Goal: Task Accomplishment & Management: Manage account settings

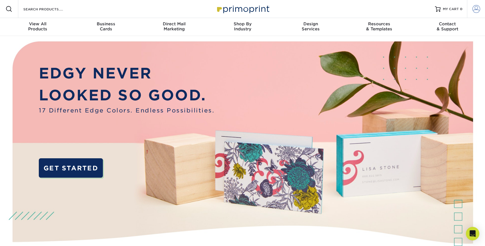
click at [475, 8] on span at bounding box center [476, 9] width 8 height 8
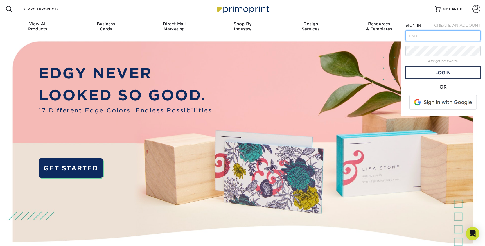
click at [440, 37] on input "text" at bounding box center [442, 35] width 75 height 11
type input "[EMAIL_ADDRESS][DOMAIN_NAME]"
click at [436, 73] on link "Login" at bounding box center [442, 72] width 75 height 13
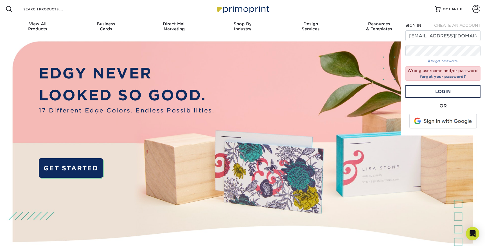
click at [439, 61] on link "forgot password?" at bounding box center [443, 61] width 31 height 4
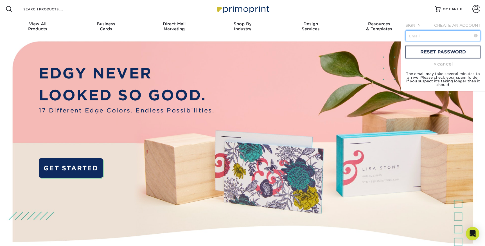
click at [429, 35] on input "text" at bounding box center [442, 35] width 75 height 11
type input "[EMAIL_ADDRESS][DOMAIN_NAME]"
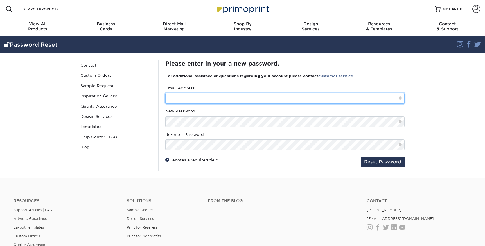
click at [241, 99] on input "text" at bounding box center [284, 98] width 239 height 11
type input "[EMAIL_ADDRESS][DOMAIN_NAME]"
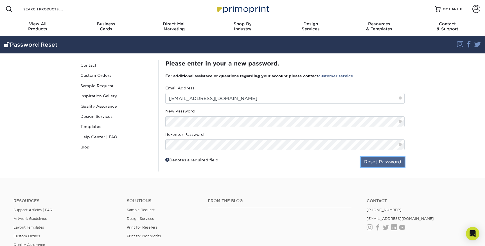
click at [366, 160] on button "Reset Password" at bounding box center [383, 162] width 44 height 10
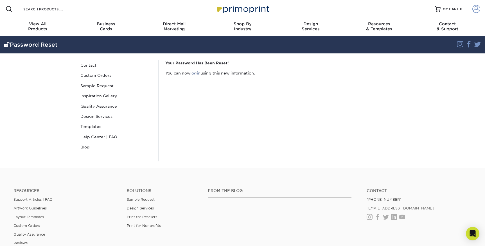
click at [476, 10] on span at bounding box center [476, 9] width 8 height 8
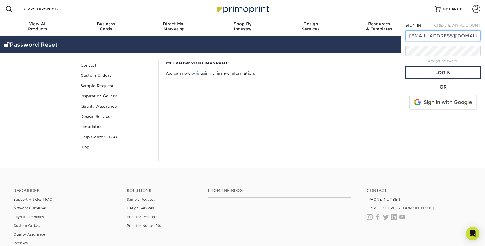
type input "[EMAIL_ADDRESS][DOMAIN_NAME]"
click at [432, 70] on link "Login" at bounding box center [442, 72] width 75 height 13
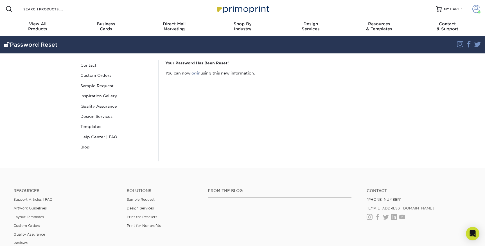
click at [475, 9] on span at bounding box center [476, 9] width 8 height 8
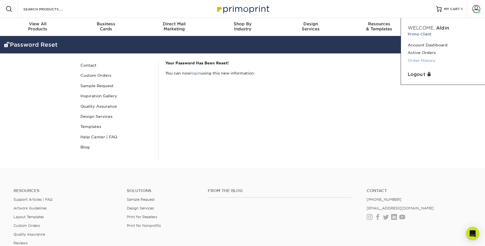
click at [420, 59] on link "Order History" at bounding box center [443, 61] width 71 height 8
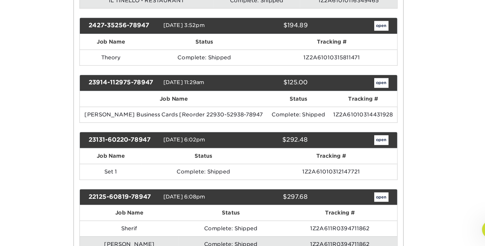
scroll to position [97, 0]
